Goal: Task Accomplishment & Management: Manage account settings

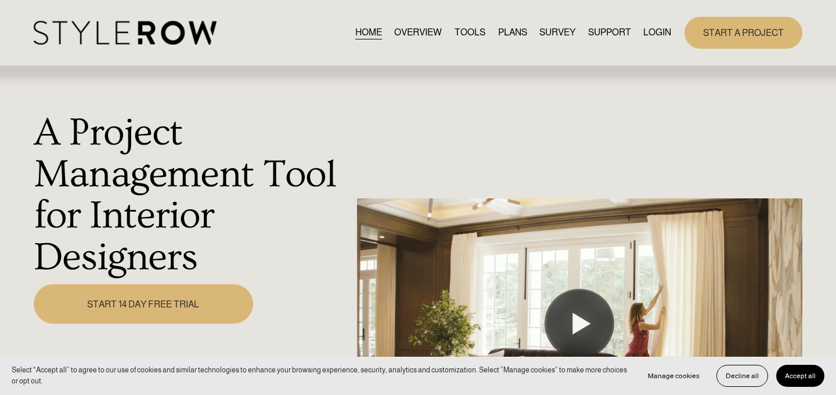
click at [662, 31] on link "LOGIN" at bounding box center [657, 33] width 28 height 16
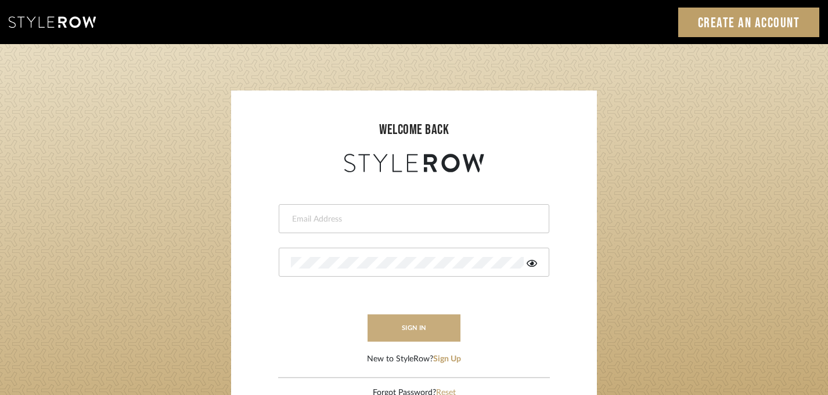
type input "[PERSON_NAME][EMAIL_ADDRESS][DOMAIN_NAME]"
click at [413, 333] on button "sign in" at bounding box center [414, 328] width 93 height 27
